Goal: Task Accomplishment & Management: Complete application form

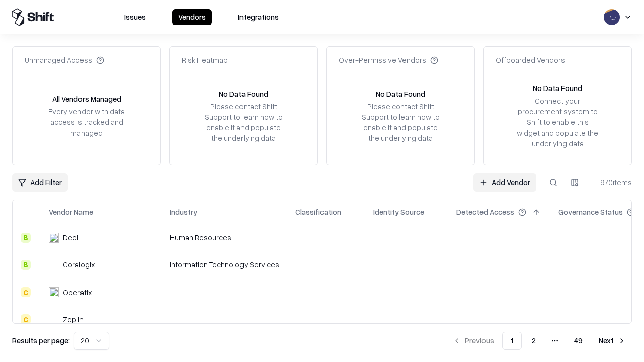
click at [505, 182] on link "Add Vendor" at bounding box center [504, 183] width 63 height 18
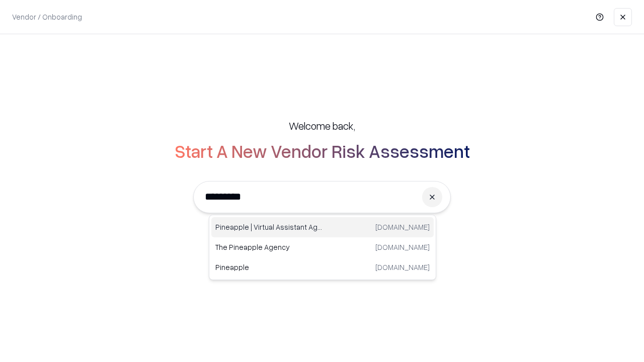
click at [323, 227] on div "Pineapple | Virtual Assistant Agency [DOMAIN_NAME]" at bounding box center [322, 227] width 222 height 20
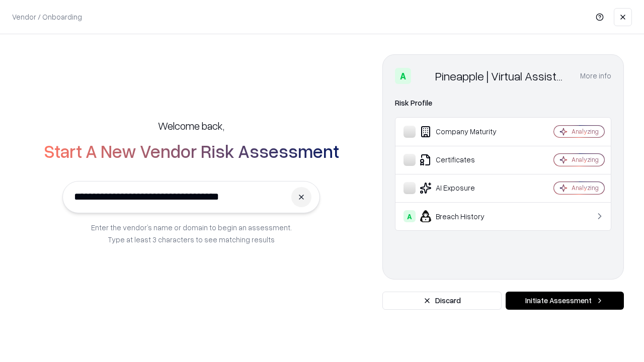
type input "**********"
click at [565, 301] on button "Initiate Assessment" at bounding box center [565, 301] width 118 height 18
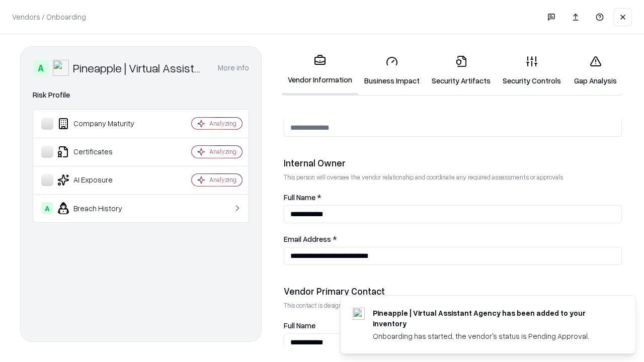
scroll to position [521, 0]
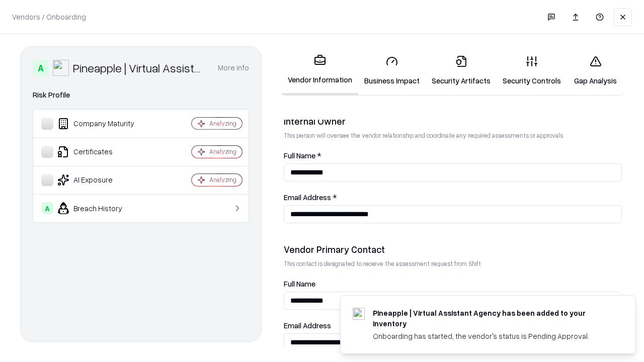
click at [392, 70] on link "Business Impact" at bounding box center [391, 70] width 67 height 47
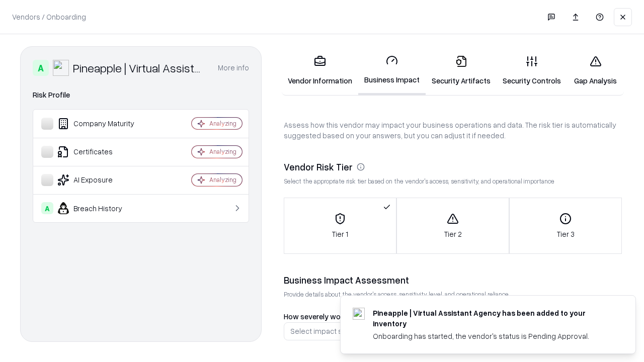
click at [461, 70] on link "Security Artifacts" at bounding box center [461, 70] width 71 height 47
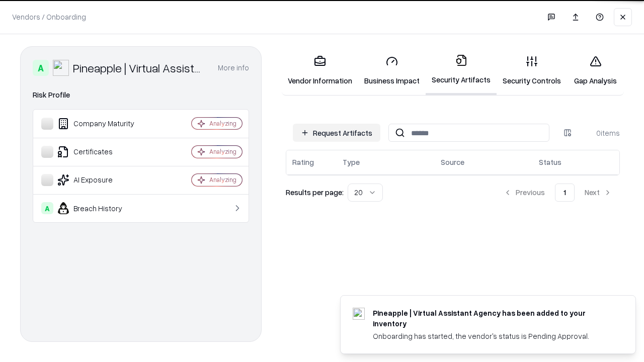
click at [337, 133] on button "Request Artifacts" at bounding box center [337, 133] width 88 height 18
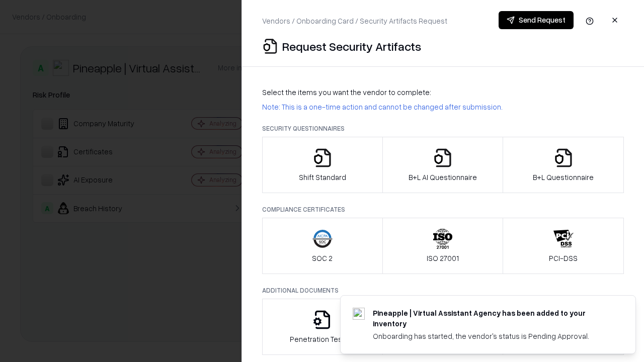
click at [322, 165] on icon "button" at bounding box center [322, 158] width 20 height 20
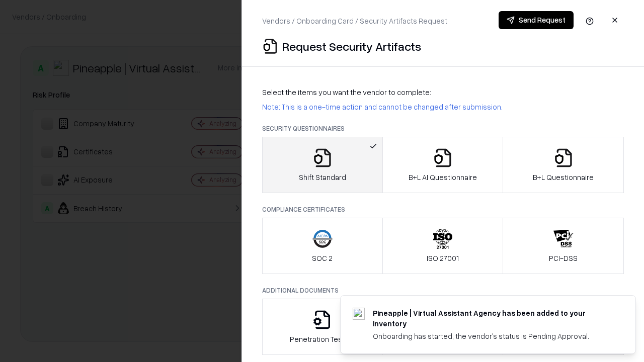
click at [536, 20] on button "Send Request" at bounding box center [536, 20] width 75 height 18
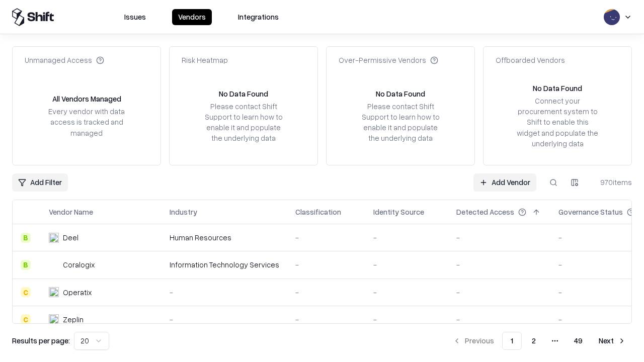
click at [553, 182] on button at bounding box center [553, 183] width 18 height 18
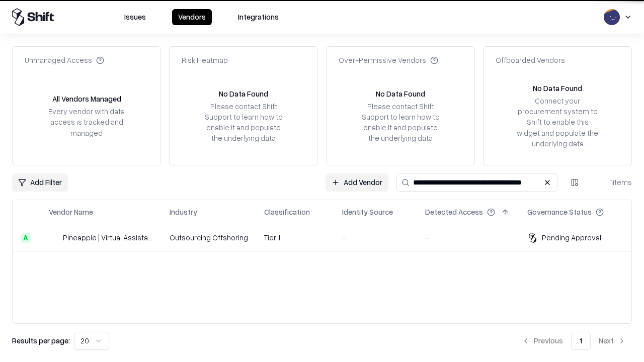
type input "**********"
click at [328, 238] on td "Tier 1" at bounding box center [295, 237] width 78 height 27
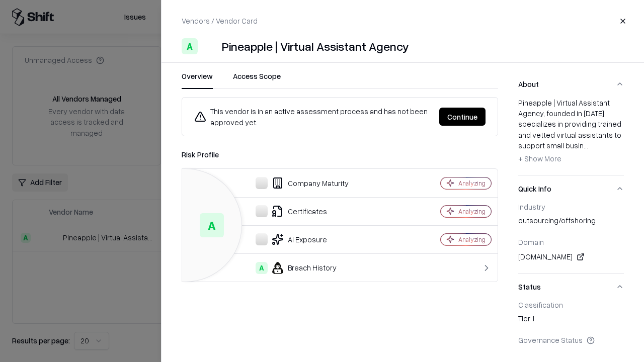
click at [462, 117] on button "Continue" at bounding box center [462, 117] width 46 height 18
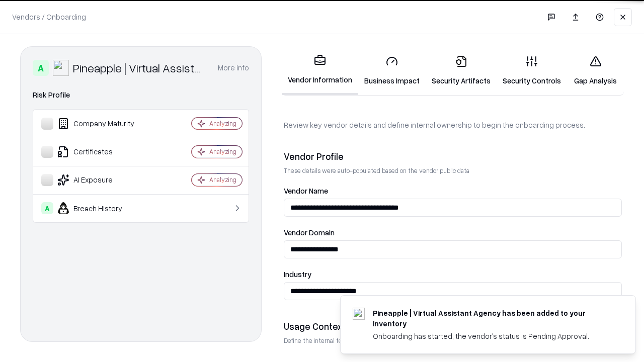
click at [461, 70] on link "Security Artifacts" at bounding box center [461, 70] width 71 height 47
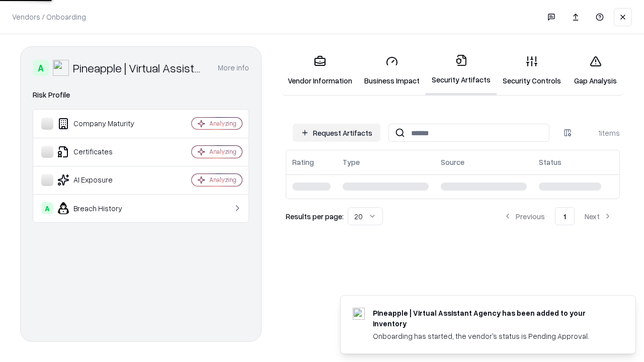
click at [532, 70] on link "Security Controls" at bounding box center [532, 70] width 70 height 47
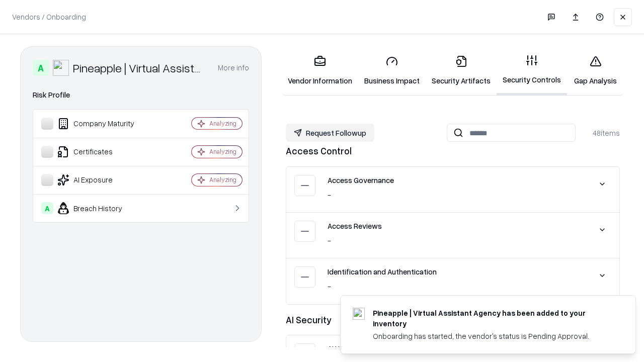
click at [330, 133] on button "Request Followup" at bounding box center [330, 133] width 89 height 18
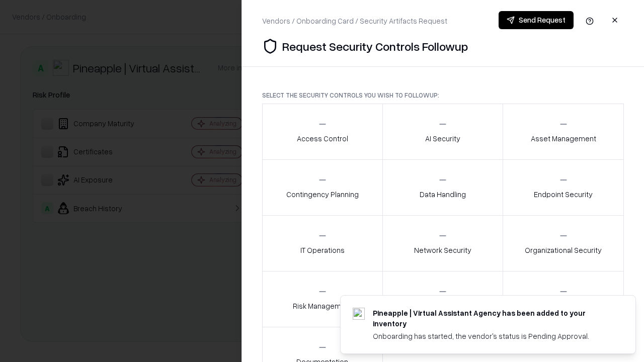
click at [322, 132] on div "Access Control" at bounding box center [322, 131] width 51 height 25
click at [536, 20] on button "Send Request" at bounding box center [536, 20] width 75 height 18
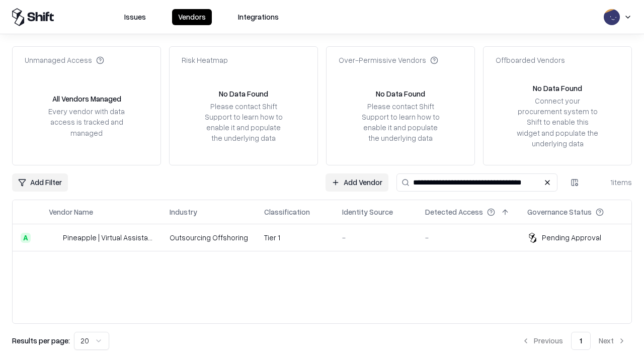
type input "**********"
click at [328, 238] on td "Tier 1" at bounding box center [295, 237] width 78 height 27
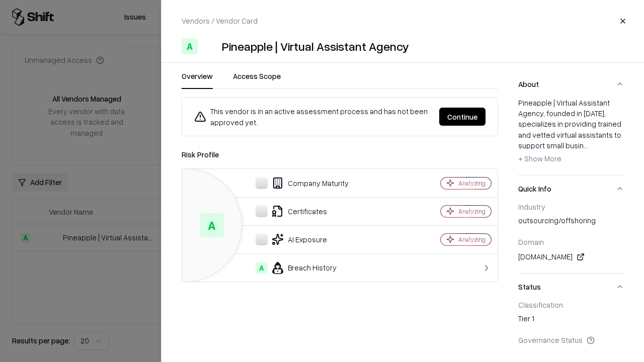
click at [462, 117] on button "Continue" at bounding box center [462, 117] width 46 height 18
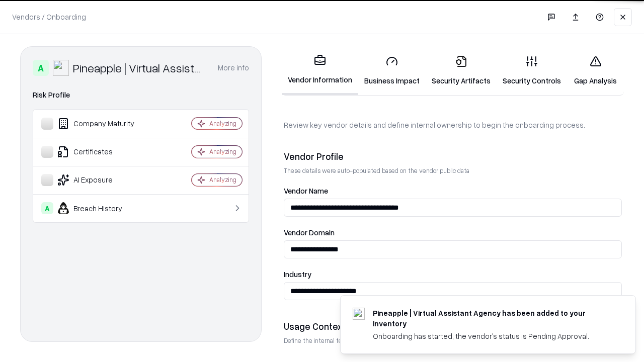
click at [595, 70] on link "Gap Analysis" at bounding box center [595, 70] width 57 height 47
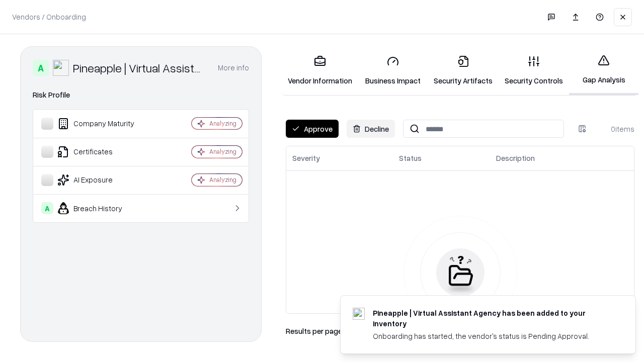
click at [312, 129] on button "Approve" at bounding box center [312, 129] width 53 height 18
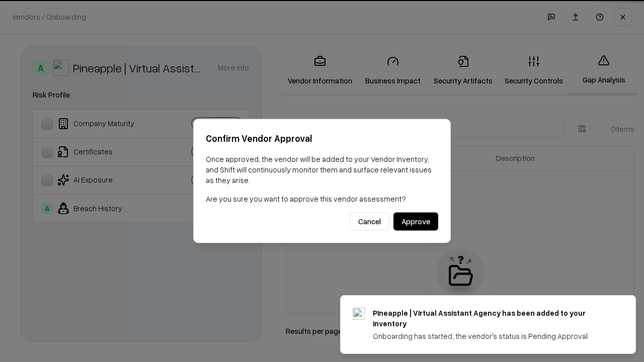
click at [416, 221] on button "Approve" at bounding box center [415, 222] width 45 height 18
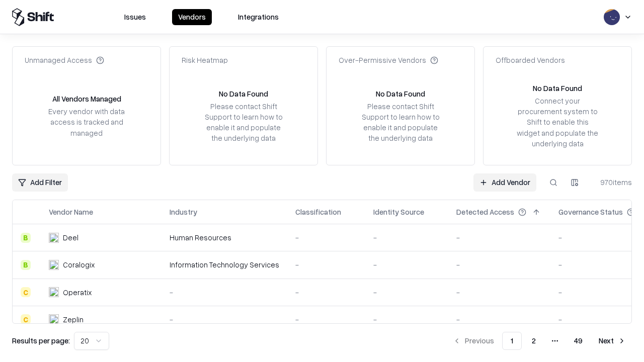
type input "**********"
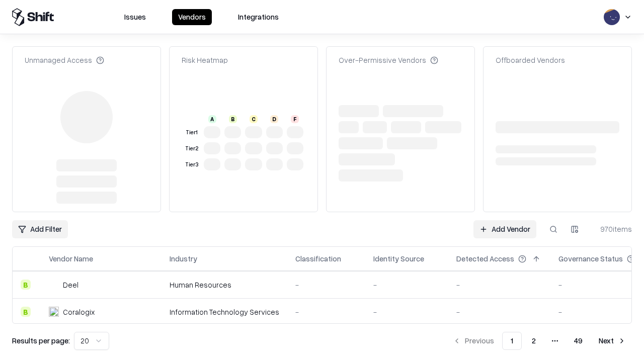
click at [505, 220] on link "Add Vendor" at bounding box center [504, 229] width 63 height 18
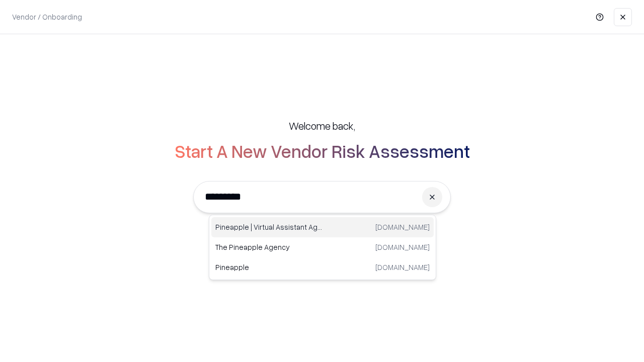
click at [323, 227] on div "Pineapple | Virtual Assistant Agency [DOMAIN_NAME]" at bounding box center [322, 227] width 222 height 20
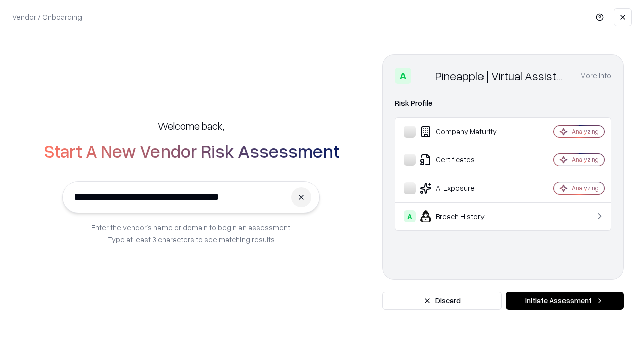
type input "**********"
click at [565, 301] on button "Initiate Assessment" at bounding box center [565, 301] width 118 height 18
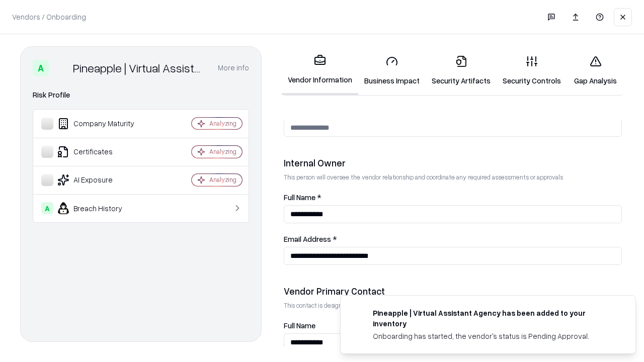
scroll to position [521, 0]
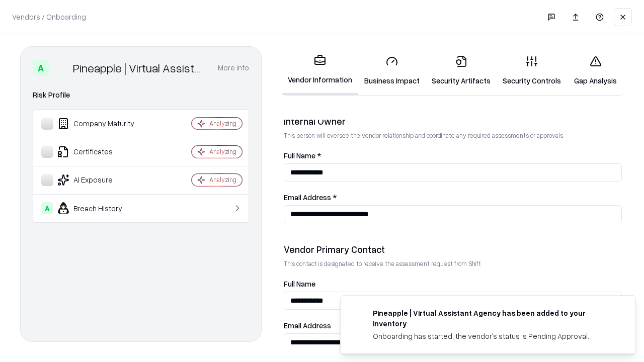
click at [595, 70] on link "Gap Analysis" at bounding box center [595, 70] width 57 height 47
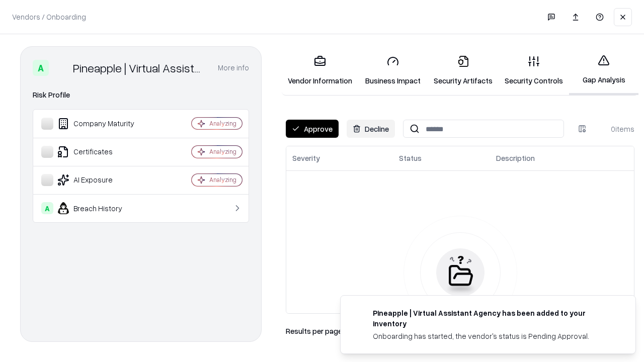
click at [312, 129] on button "Approve" at bounding box center [312, 129] width 53 height 18
